Goal: Check status: Check status

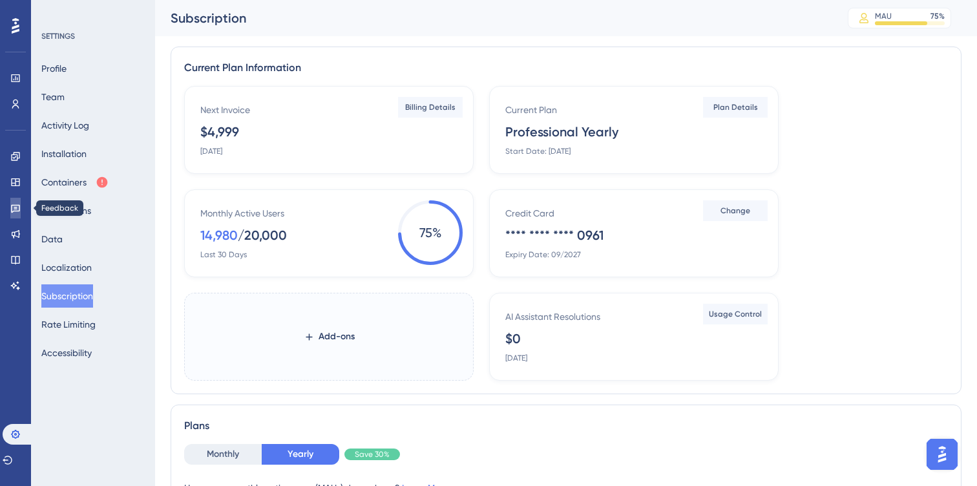
click at [16, 207] on icon at bounding box center [15, 209] width 9 height 8
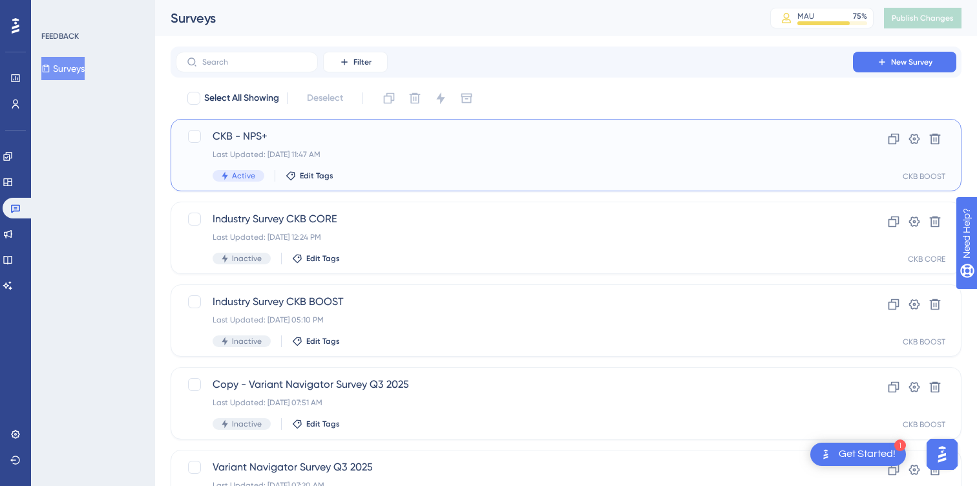
click at [260, 141] on span "CKB - NPS+" at bounding box center [514, 137] width 603 height 16
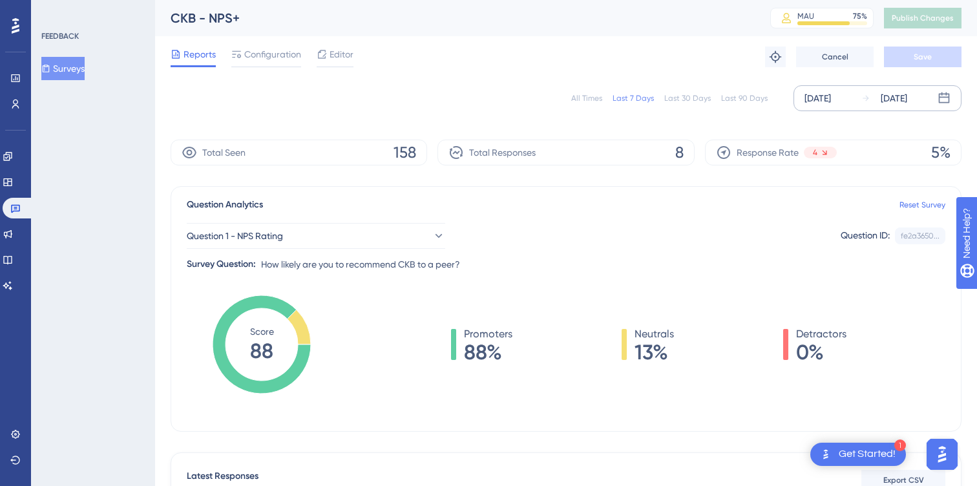
click at [831, 90] on div "[DATE]" at bounding box center [817, 98] width 26 height 16
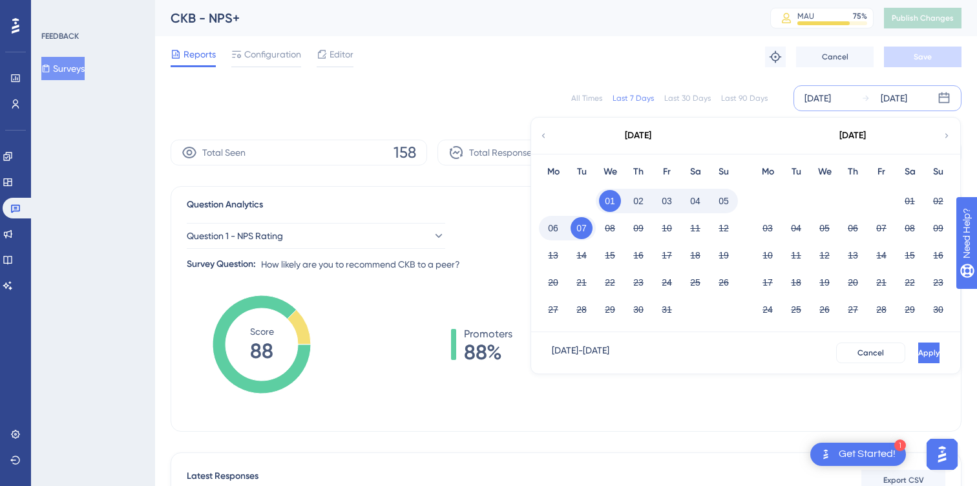
click at [539, 139] on icon at bounding box center [543, 136] width 9 height 12
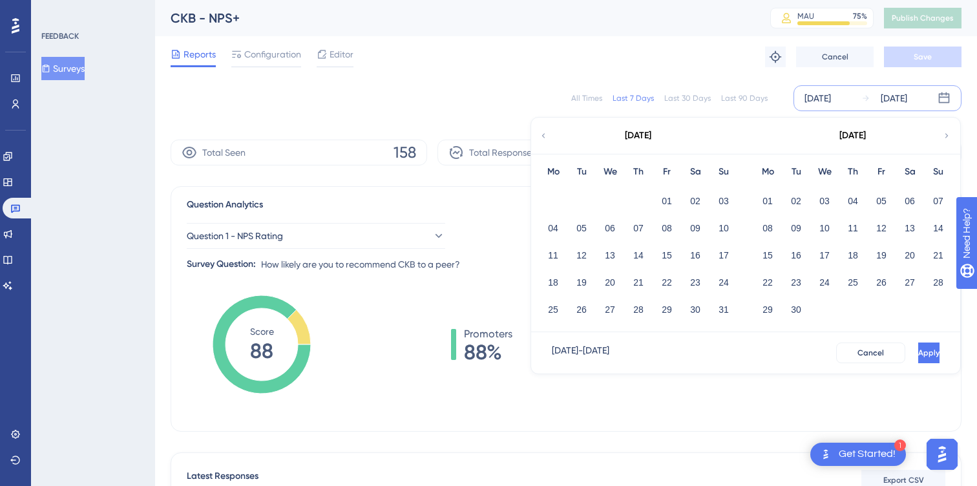
click at [539, 137] on icon at bounding box center [543, 136] width 9 height 12
click at [723, 205] on button "01" at bounding box center [723, 201] width 22 height 22
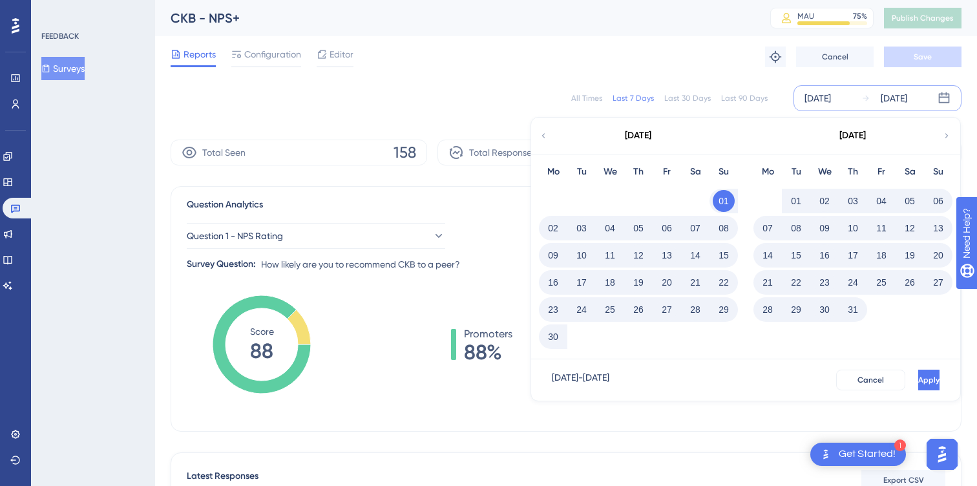
click at [831, 100] on div "[DATE]" at bounding box center [817, 98] width 26 height 16
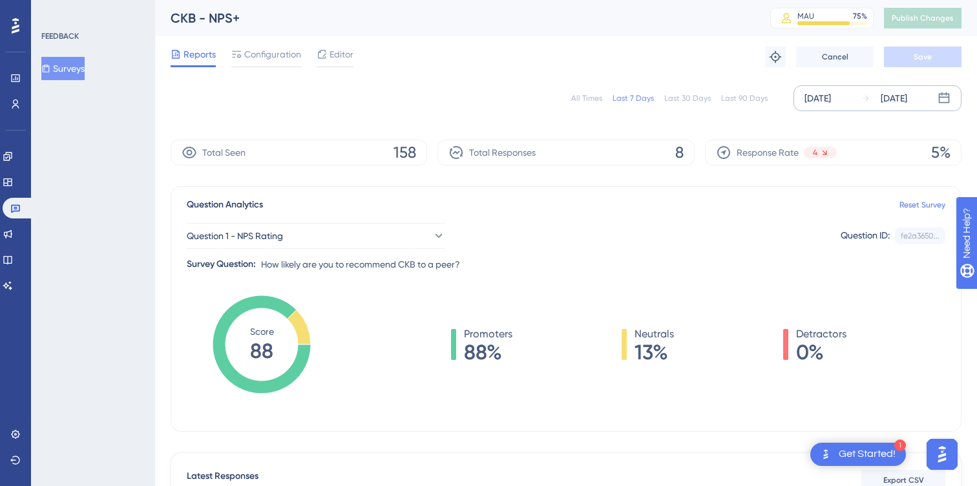
click at [831, 95] on div "[DATE]" at bounding box center [817, 98] width 26 height 16
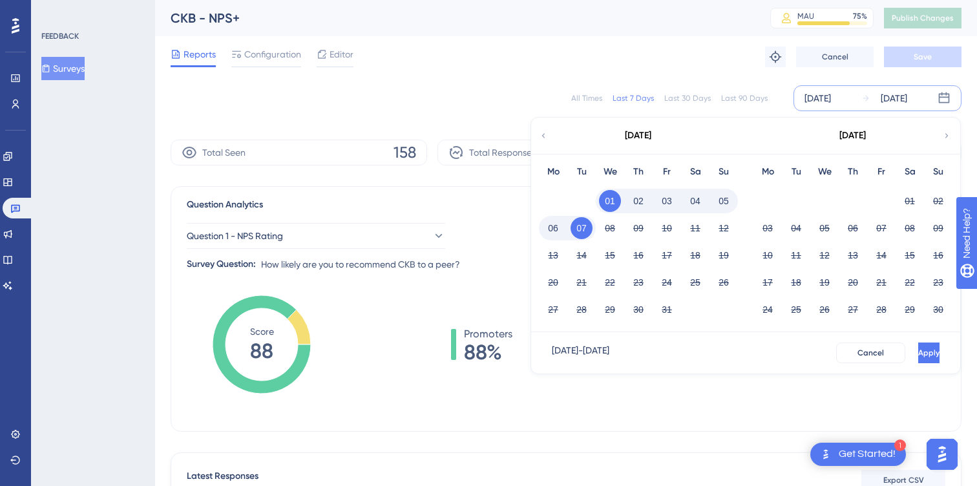
click at [547, 134] on icon at bounding box center [543, 136] width 9 height 12
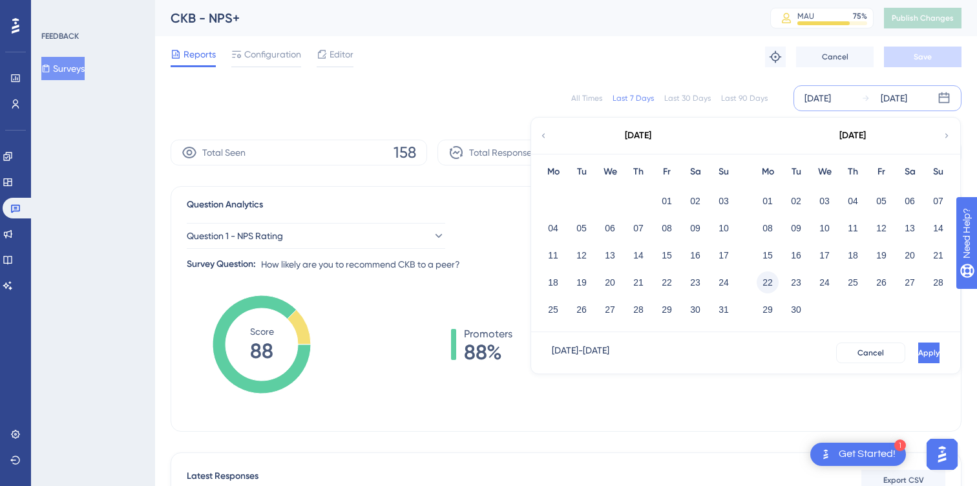
click at [768, 280] on button "22" at bounding box center [767, 282] width 22 height 22
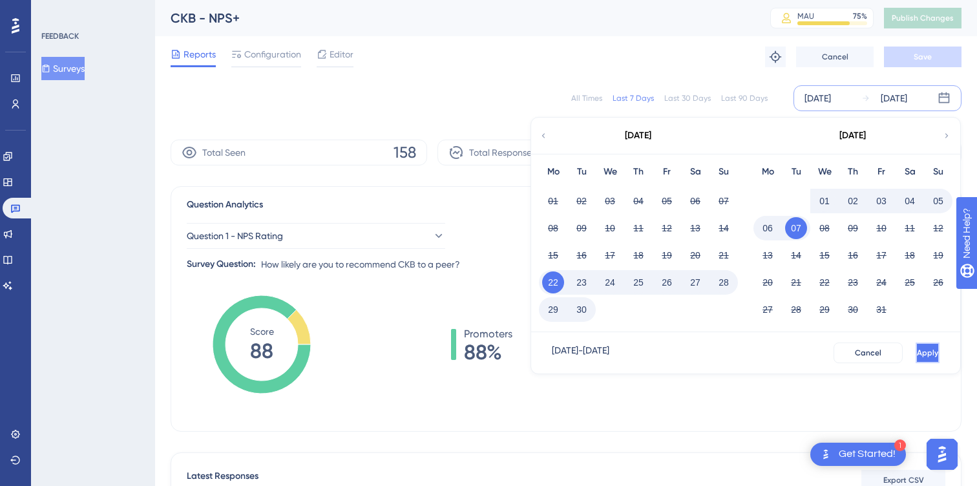
click at [917, 351] on span "Apply" at bounding box center [927, 353] width 21 height 10
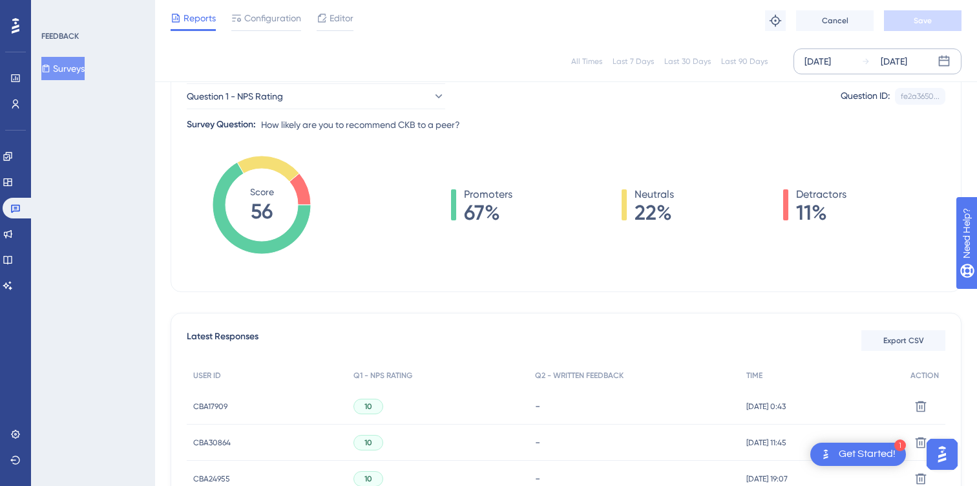
scroll to position [136, 0]
